Goal: Task Accomplishment & Management: Manage account settings

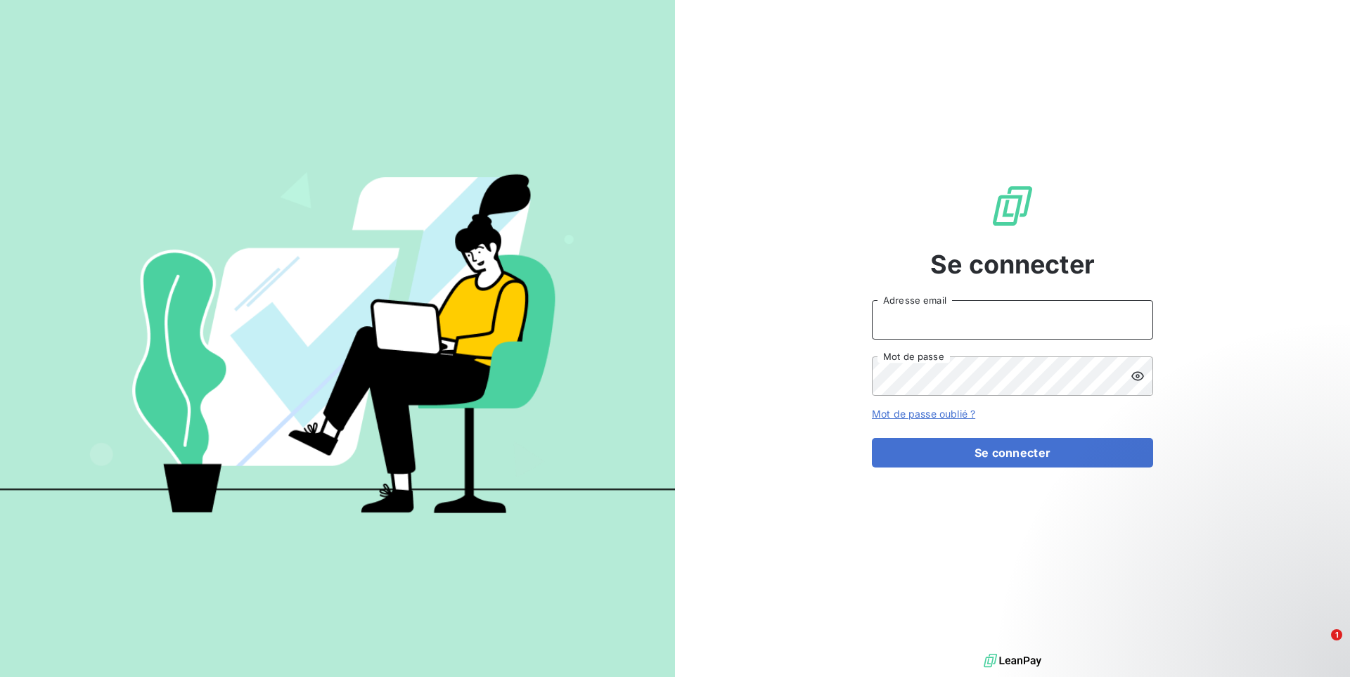
click at [968, 326] on input "Adresse email" at bounding box center [1012, 319] width 281 height 39
paste input "bapvenissieux"
type input "admin@bapvenissieux"
click at [872, 438] on button "Se connecter" at bounding box center [1012, 453] width 281 height 30
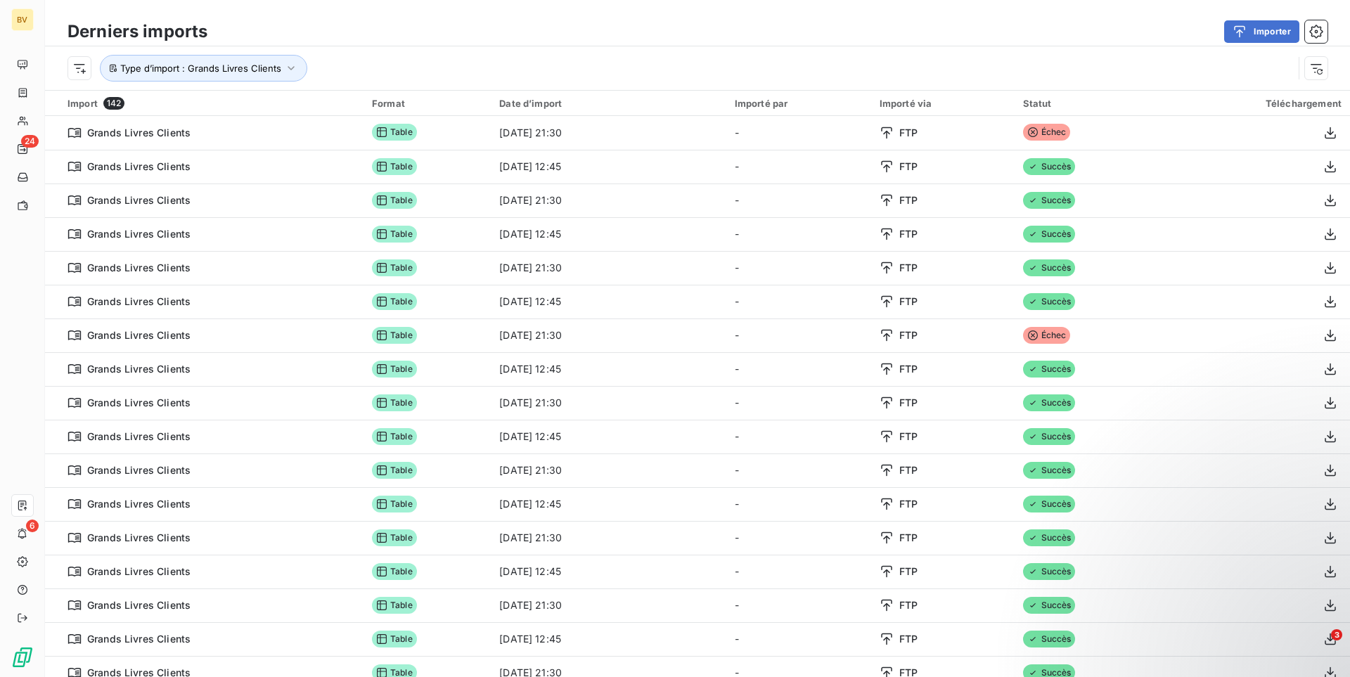
click at [762, 33] on div "Importer" at bounding box center [775, 31] width 1103 height 22
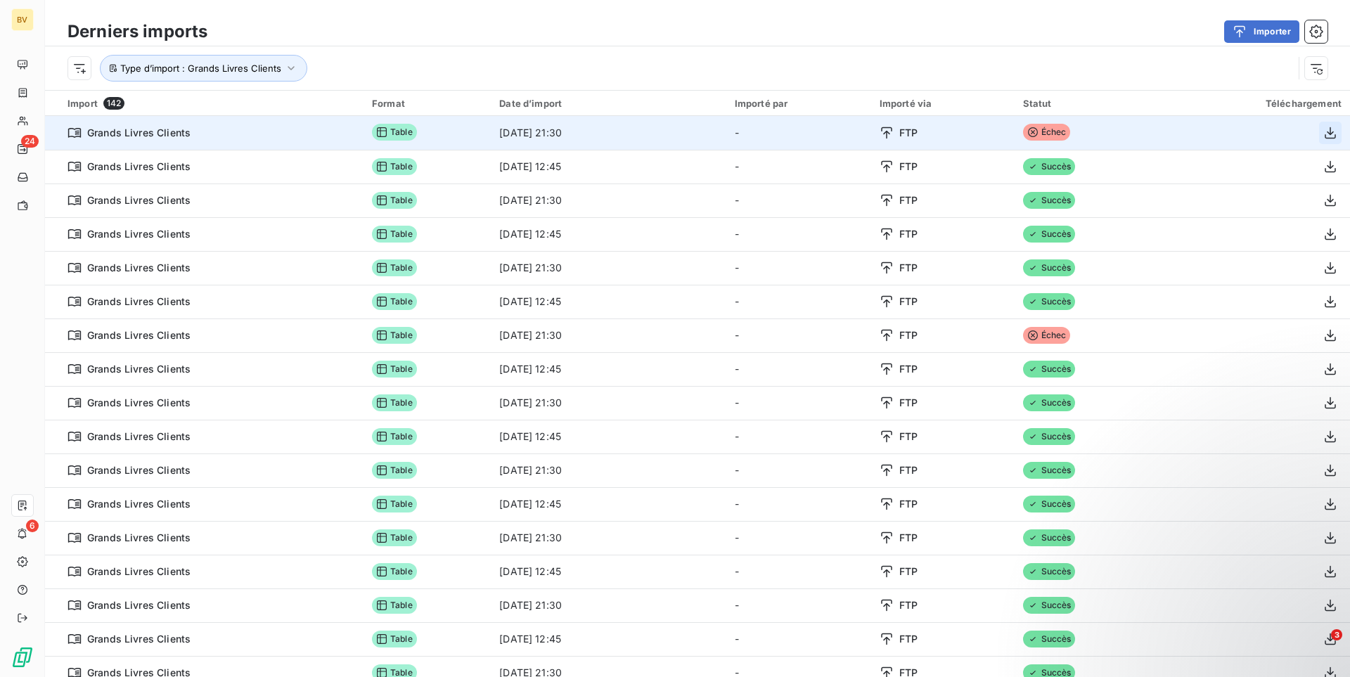
click at [1327, 132] on icon "button" at bounding box center [1330, 133] width 14 height 14
